Goal: Task Accomplishment & Management: Manage account settings

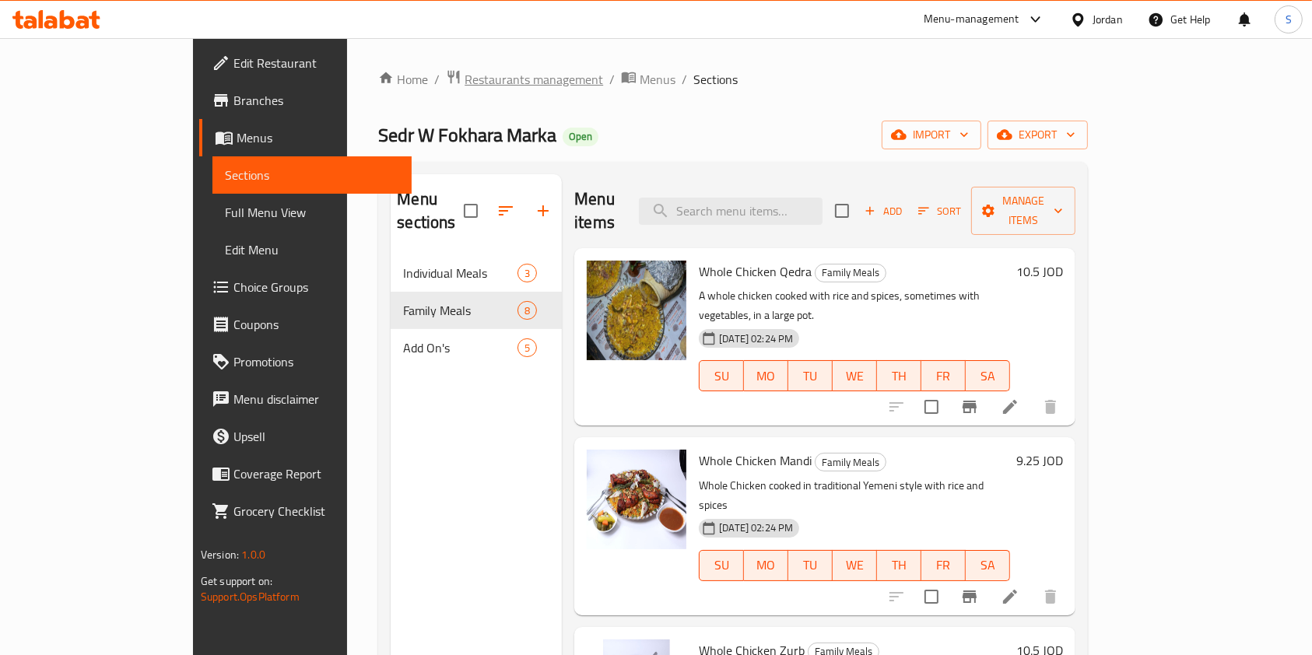
drag, startPoint x: 0, startPoint y: 0, endPoint x: 420, endPoint y: 85, distance: 428.1
click at [465, 85] on span "Restaurants management" at bounding box center [534, 79] width 139 height 19
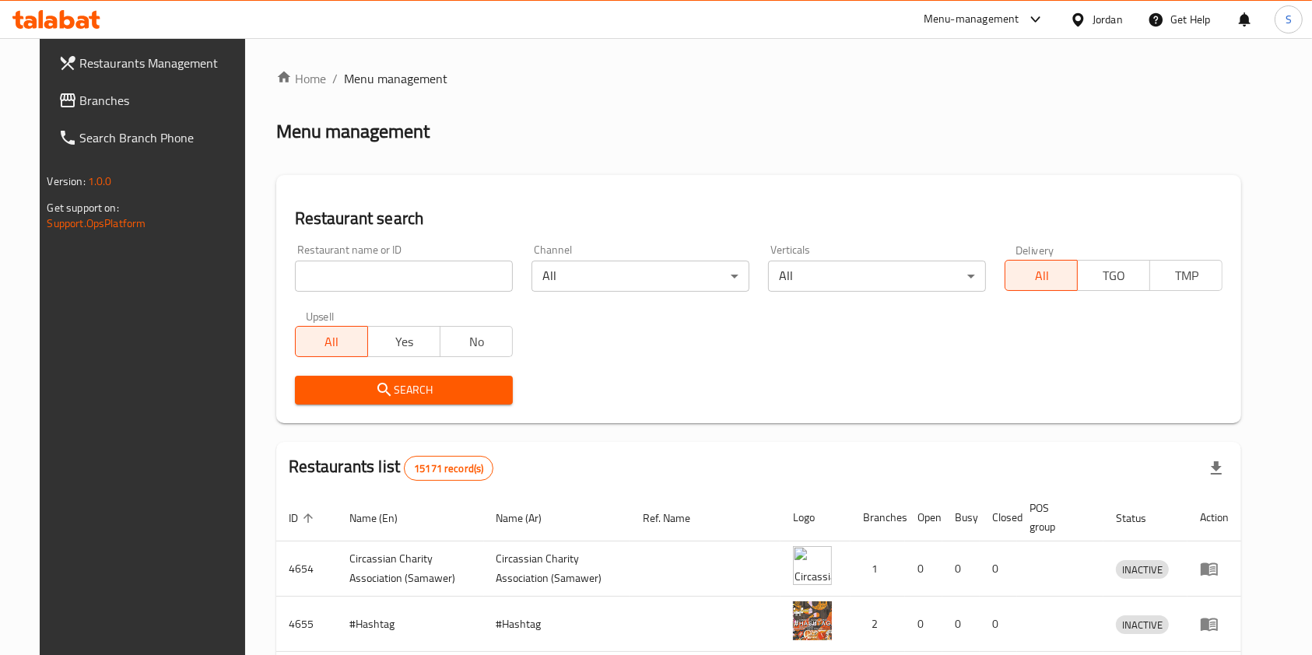
drag, startPoint x: 399, startPoint y: 292, endPoint x: 397, endPoint y: 279, distance: 13.3
click at [397, 279] on div "Restaurant name or ID Restaurant name or ID" at bounding box center [404, 268] width 237 height 66
click at [397, 278] on input "search" at bounding box center [404, 276] width 218 height 31
type input "ة"
type input "mado"
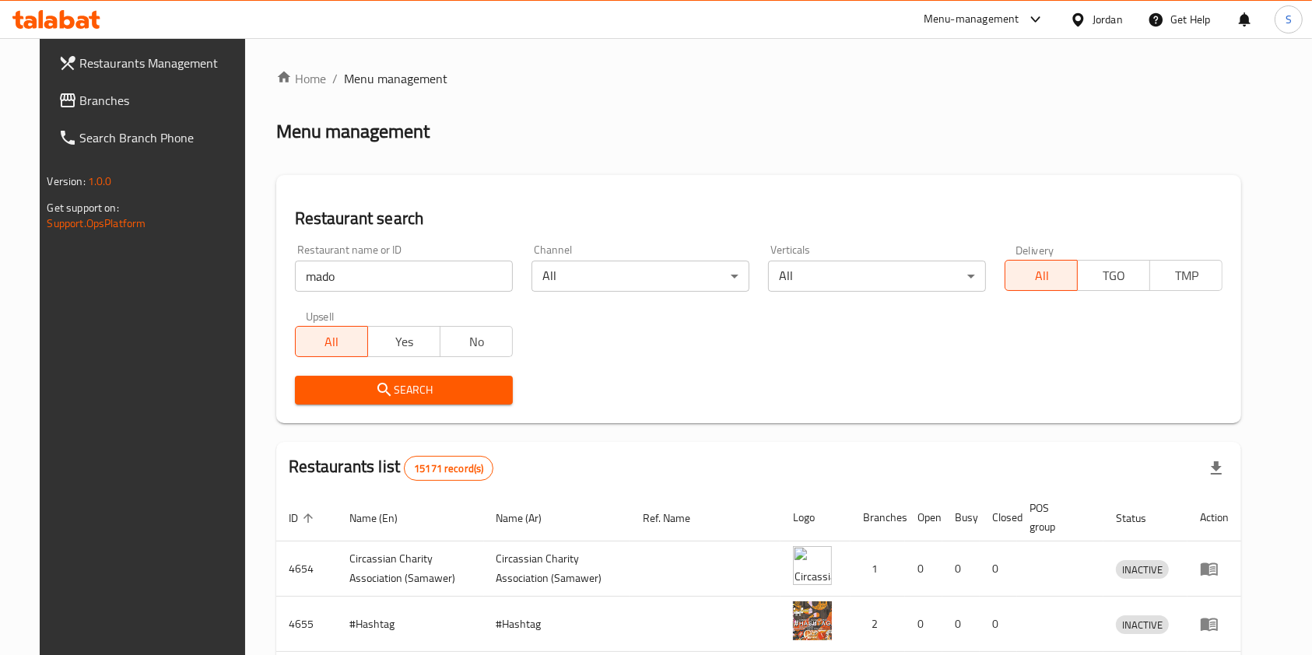
click at [397, 400] on span "Search" at bounding box center [403, 390] width 193 height 19
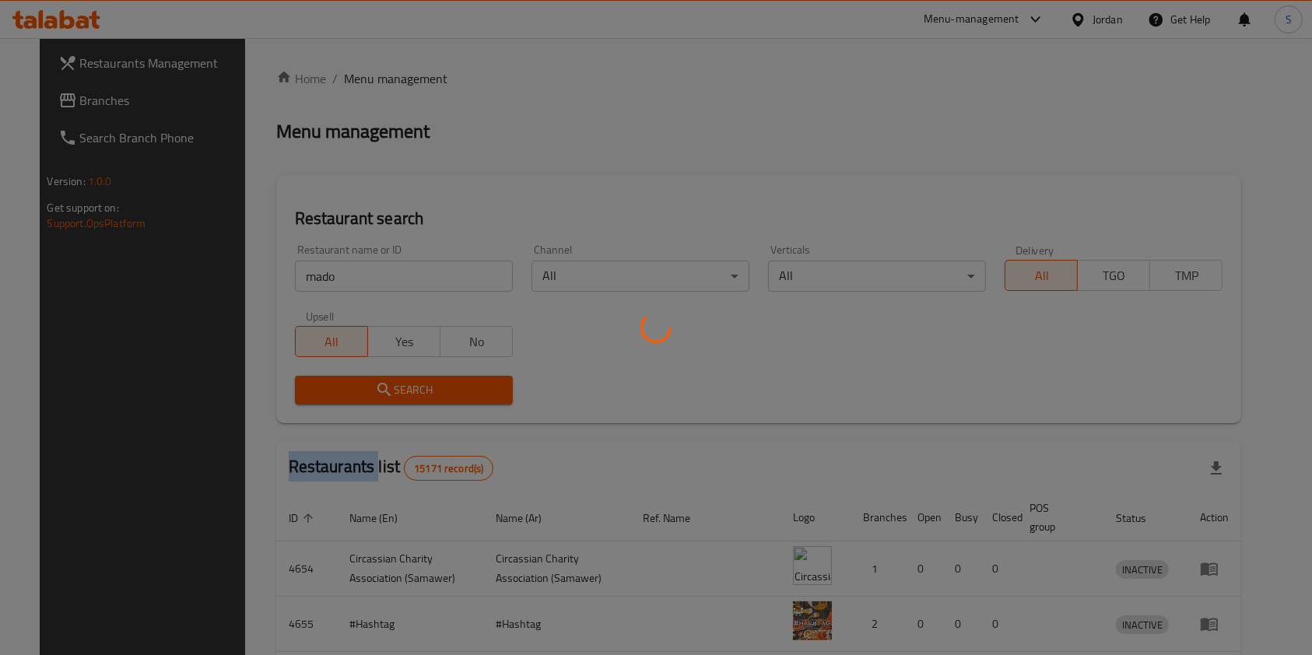
click at [397, 400] on div at bounding box center [656, 327] width 1312 height 655
click at [398, 400] on div at bounding box center [656, 327] width 1312 height 655
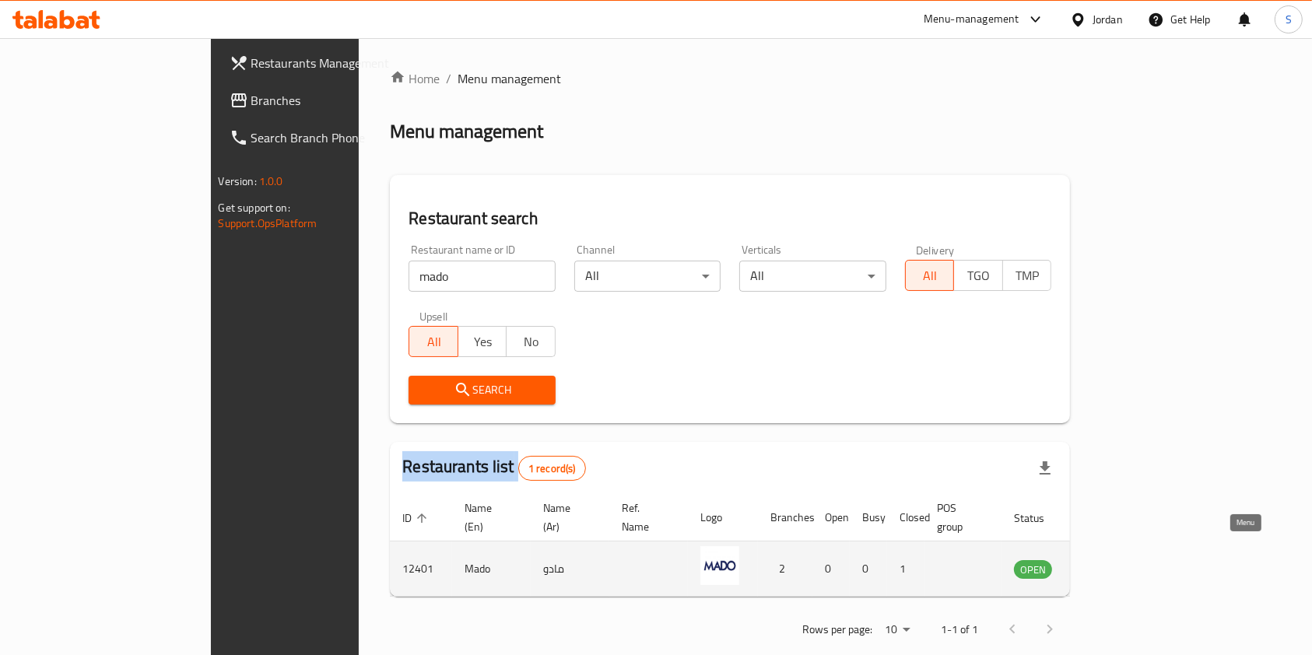
click at [1115, 560] on icon "enhanced table" at bounding box center [1105, 569] width 19 height 19
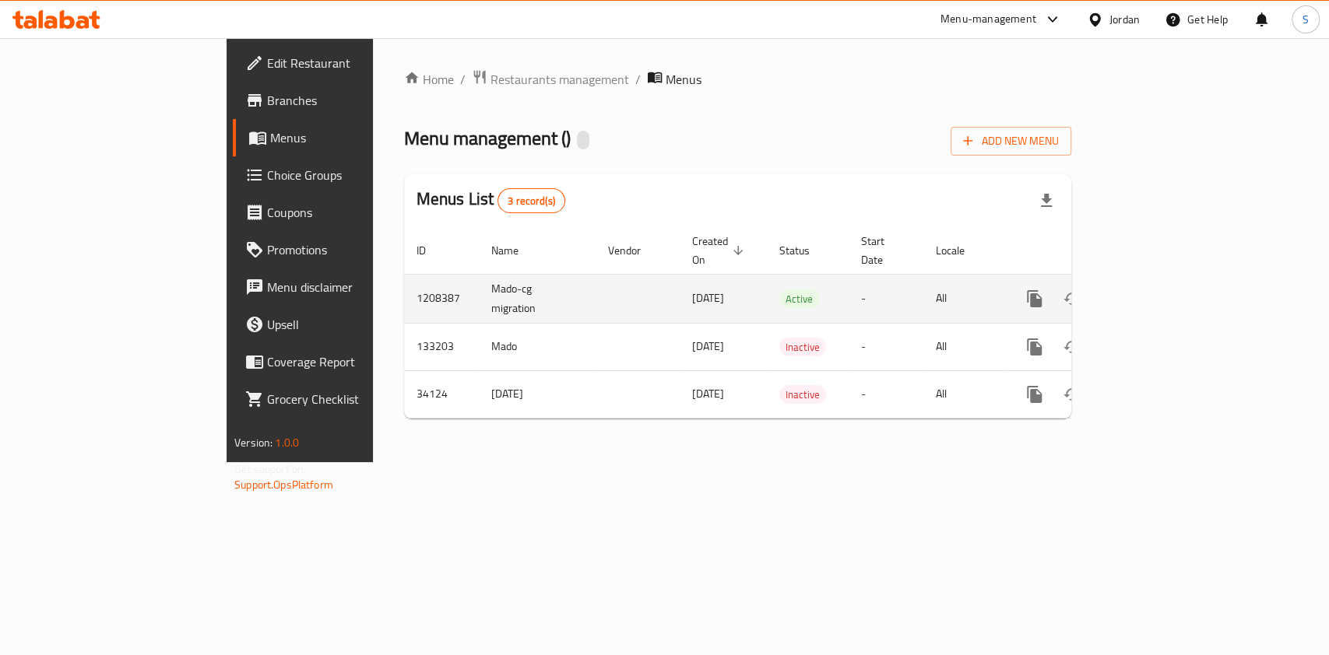
click at [1165, 289] on link "enhanced table" at bounding box center [1146, 298] width 37 height 37
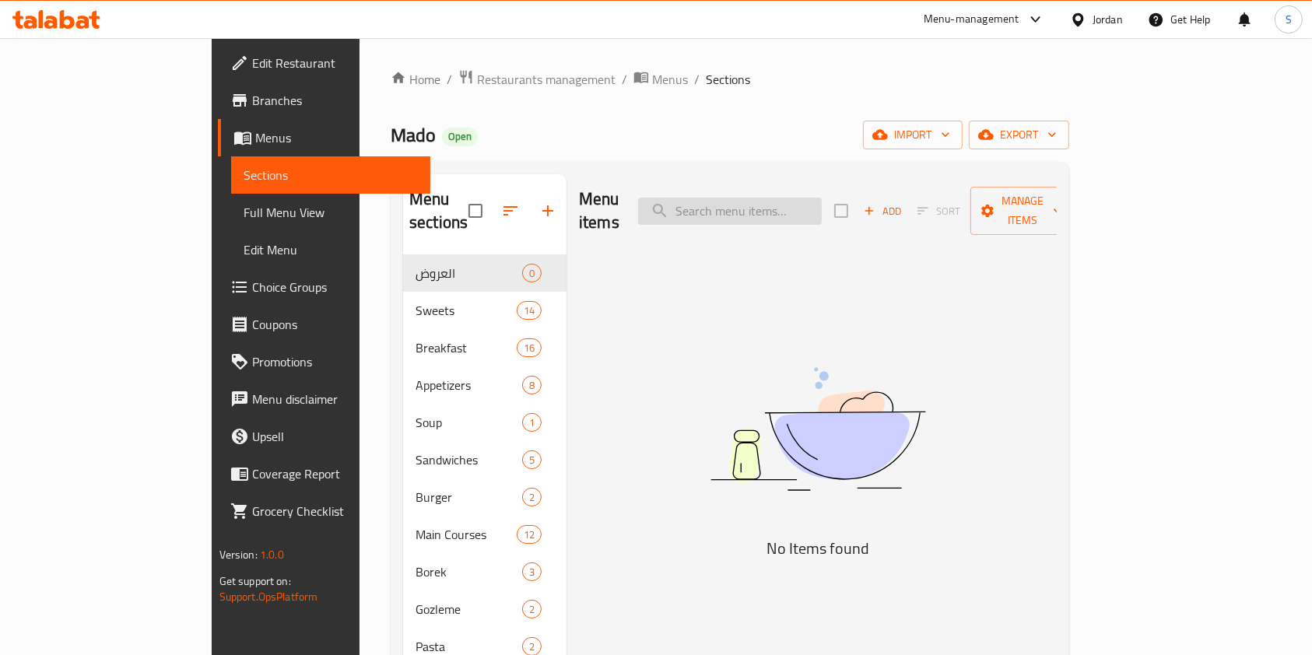
drag, startPoint x: 796, startPoint y: 218, endPoint x: 803, endPoint y: 193, distance: 25.9
click at [798, 205] on div "Menu items Add Sort Manage items" at bounding box center [818, 211] width 478 height 74
click at [803, 198] on input "search" at bounding box center [730, 211] width 184 height 27
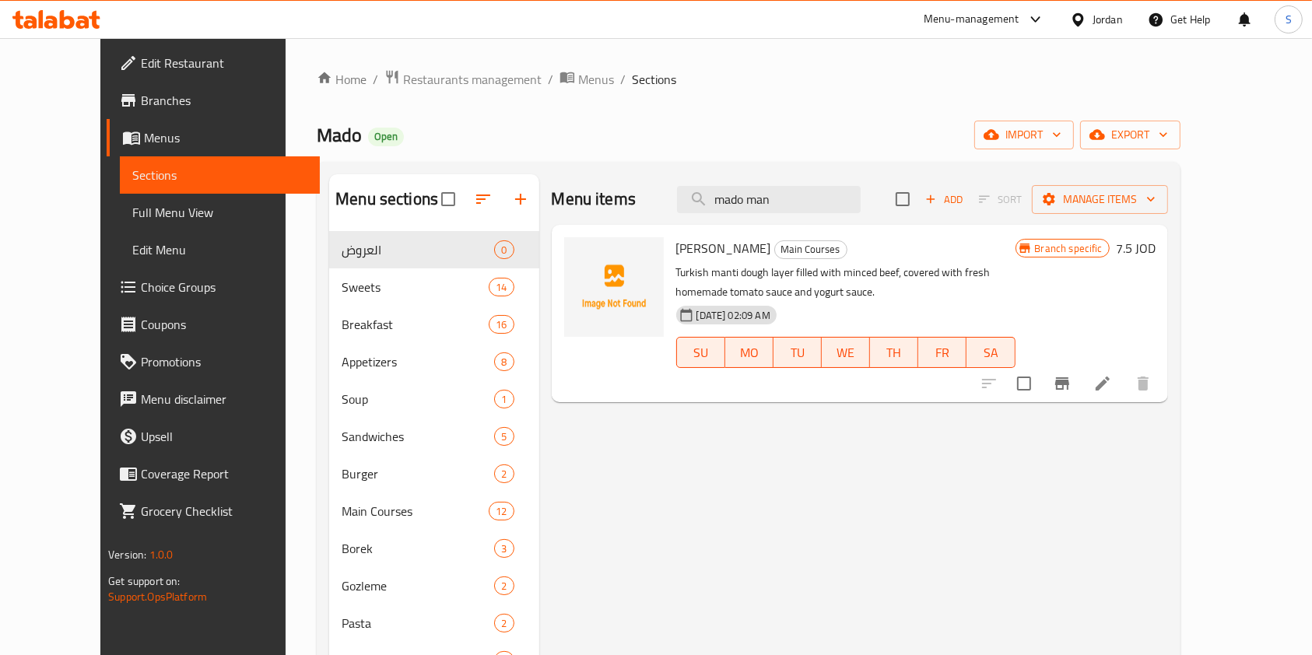
drag, startPoint x: 853, startPoint y: 196, endPoint x: 634, endPoint y: 201, distance: 218.8
click at [634, 201] on div "Menu items mado man Add Sort Manage items" at bounding box center [860, 199] width 617 height 51
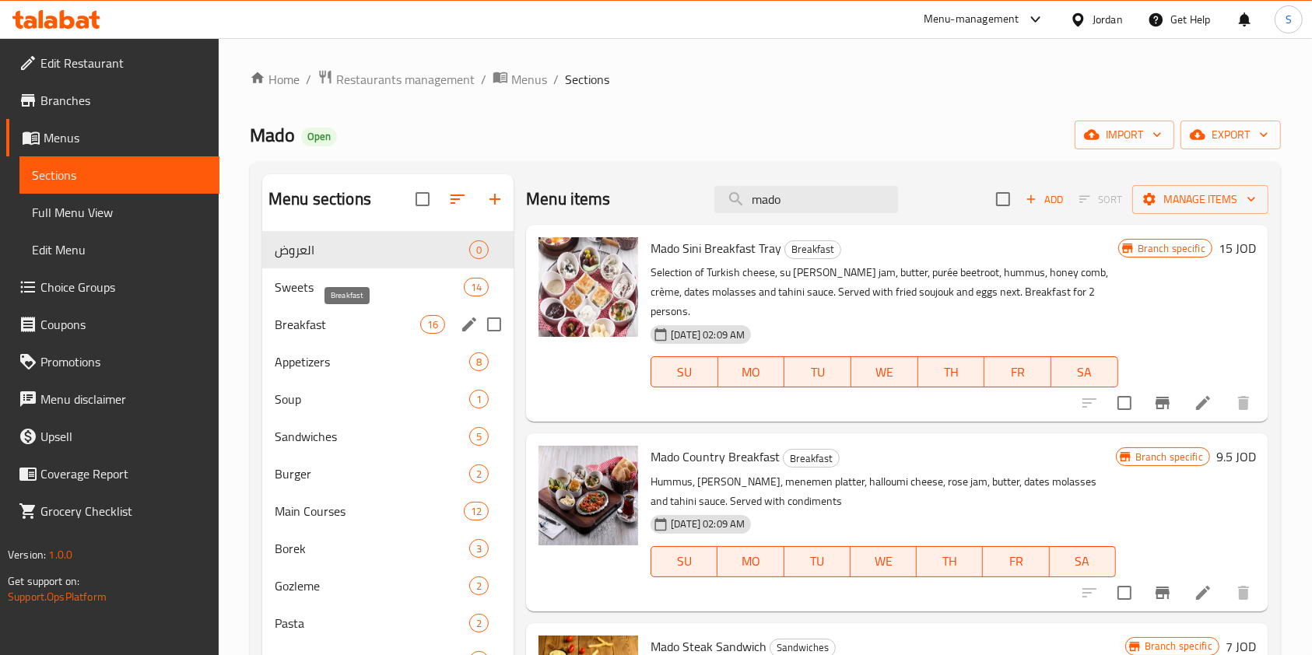
type input "mado"
click at [302, 333] on div "Breakfast 16" at bounding box center [387, 324] width 251 height 37
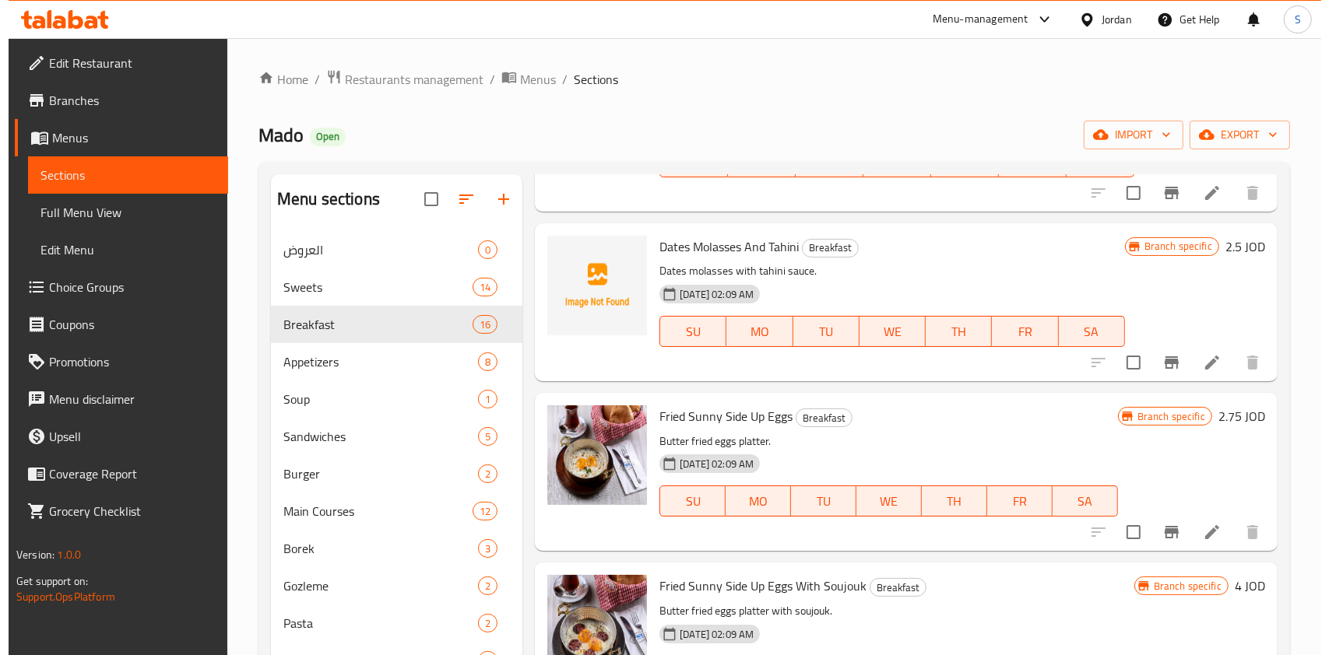
scroll to position [1557, 0]
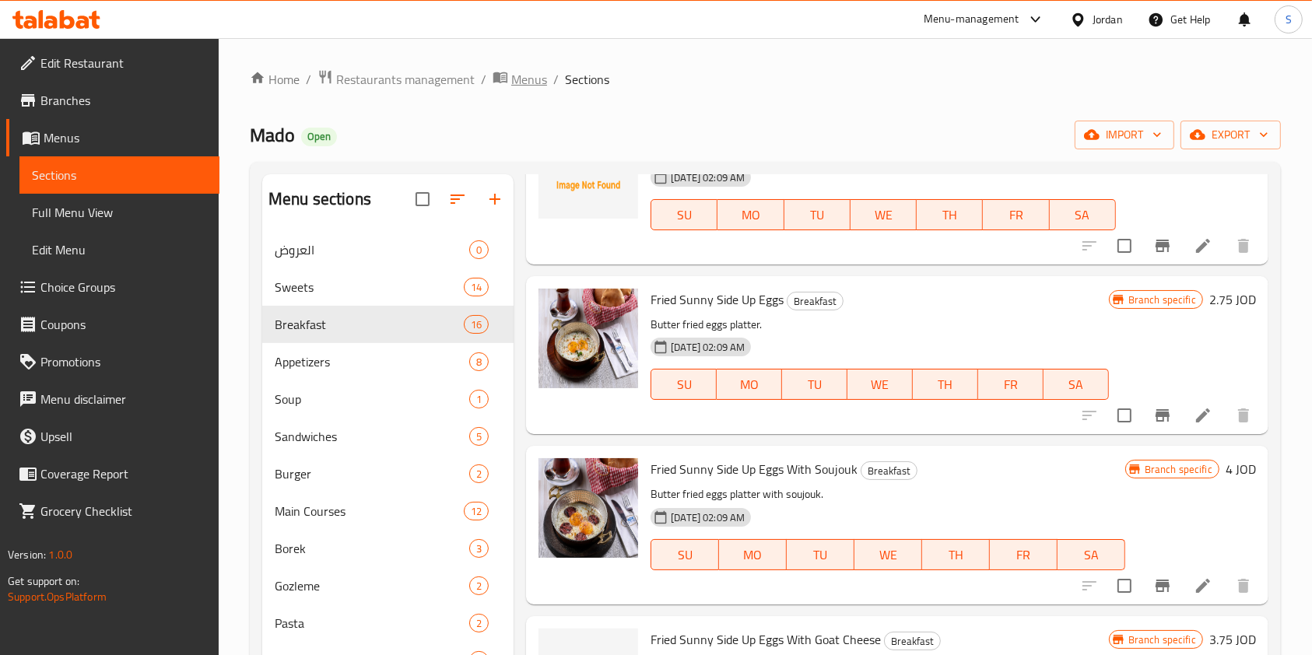
click at [498, 79] on icon "breadcrumb" at bounding box center [501, 77] width 16 height 16
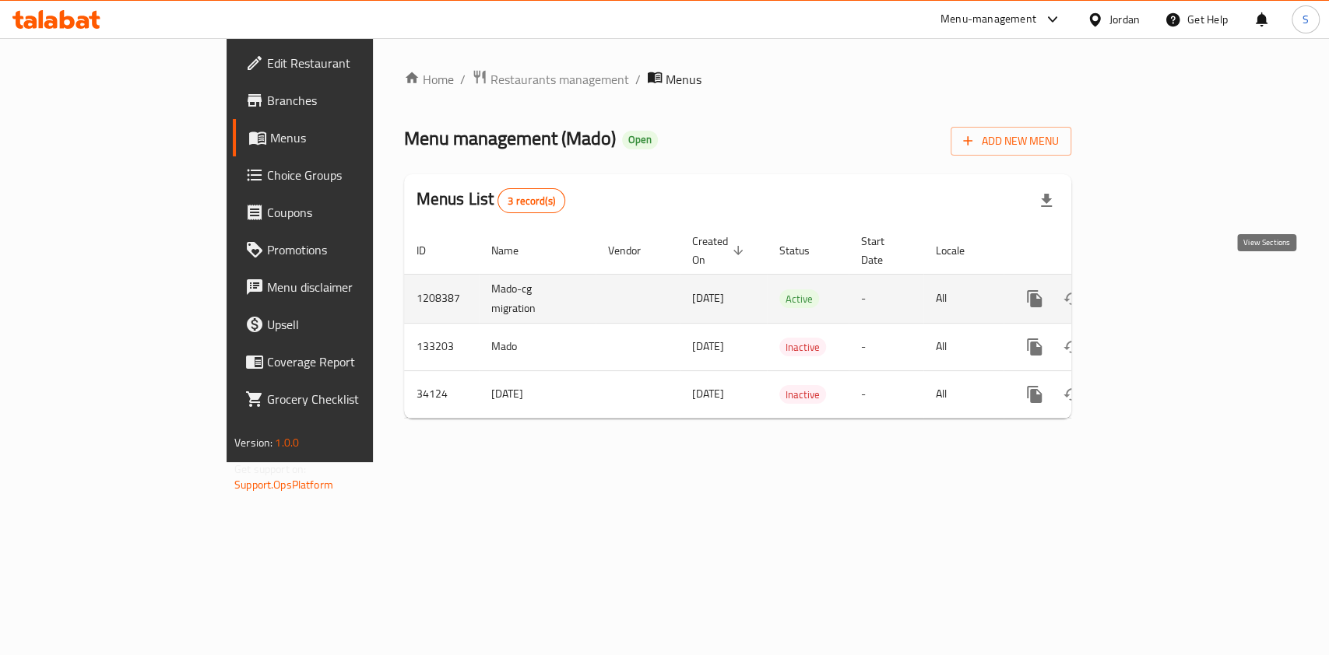
click at [1165, 280] on link "enhanced table" at bounding box center [1146, 298] width 37 height 37
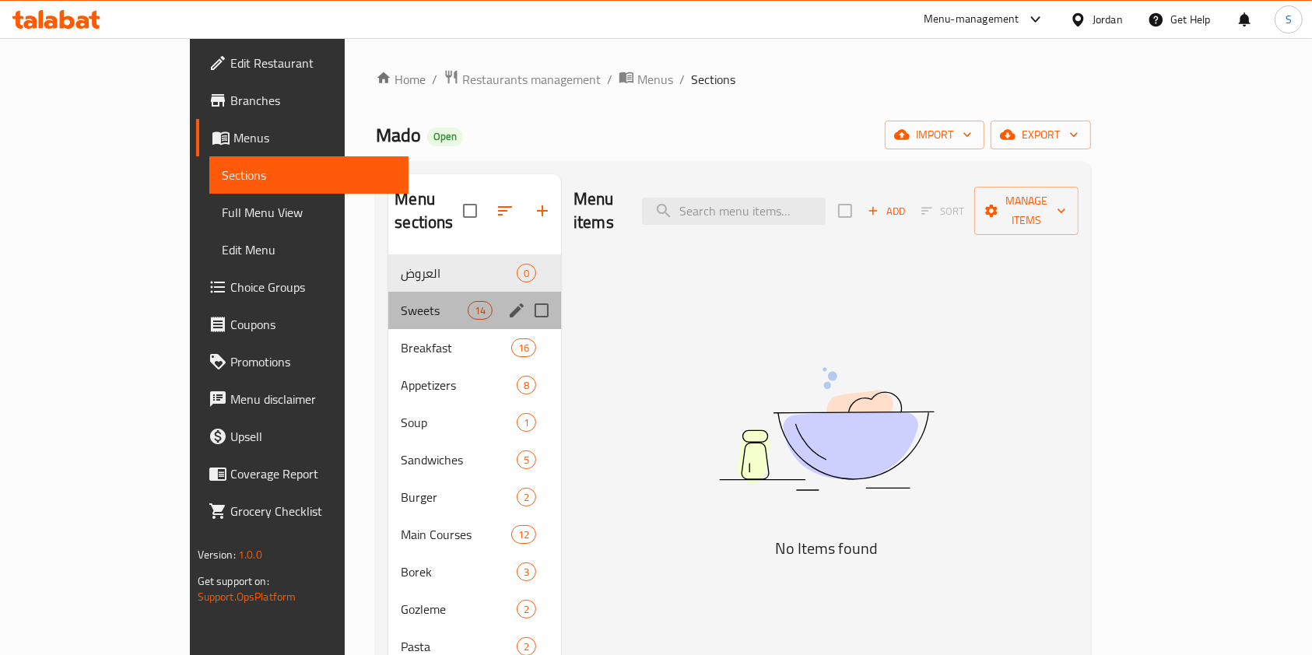
click at [388, 292] on div "Sweets 14" at bounding box center [474, 310] width 173 height 37
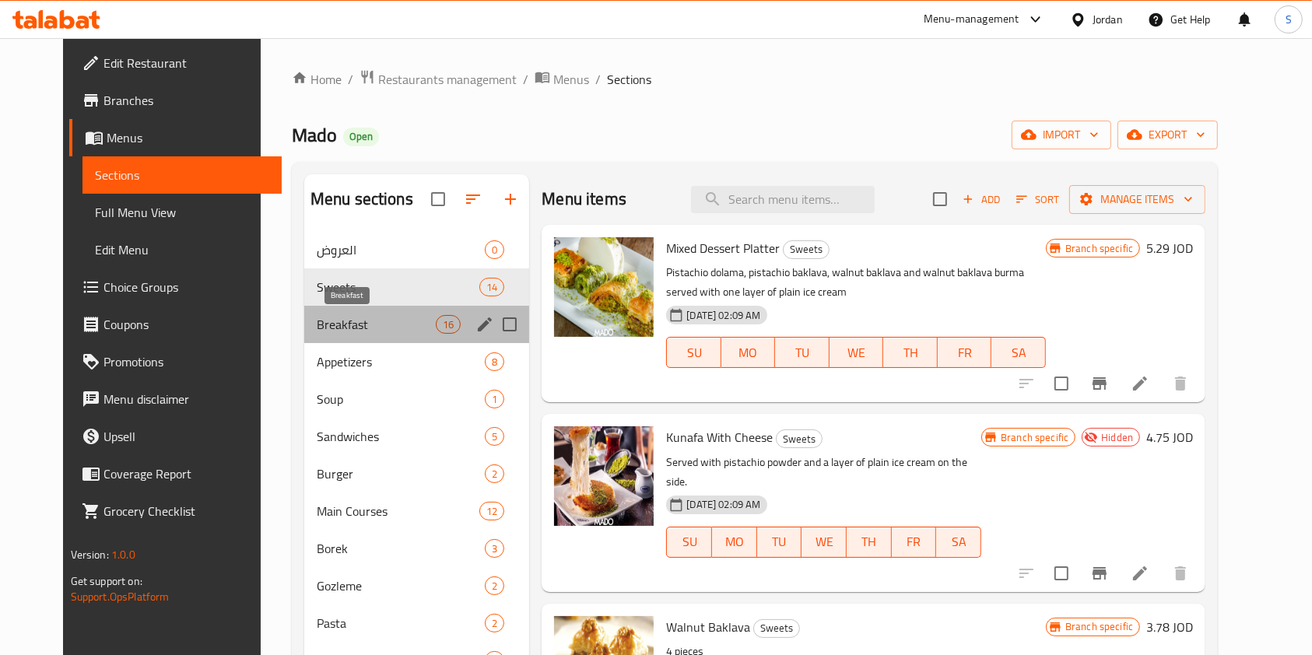
click at [321, 318] on span "Breakfast" at bounding box center [376, 324] width 119 height 19
